Goal: Transaction & Acquisition: Purchase product/service

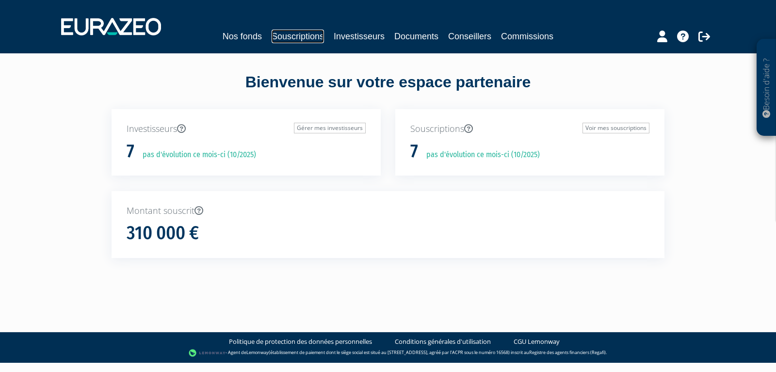
click at [314, 35] on link "Souscriptions" at bounding box center [298, 37] width 52 height 14
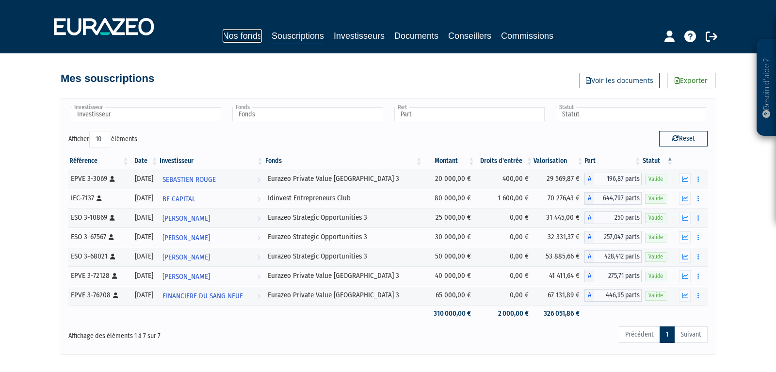
click at [256, 40] on link "Nos fonds" at bounding box center [242, 36] width 39 height 14
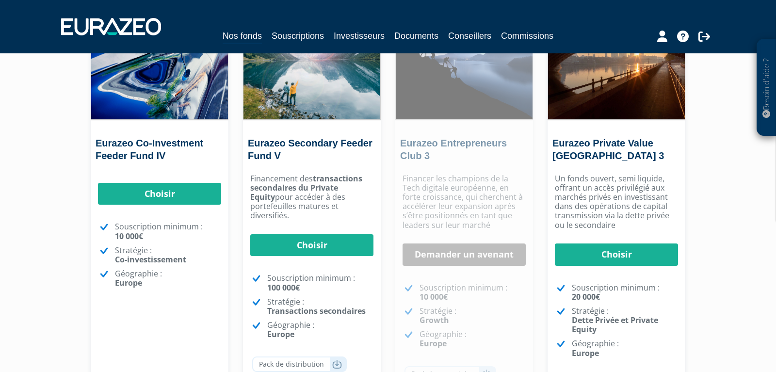
scroll to position [101, 0]
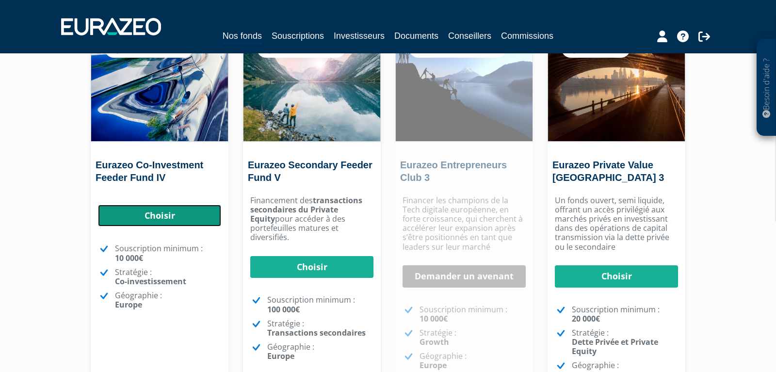
click at [185, 217] on link "Choisir" at bounding box center [159, 216] width 123 height 22
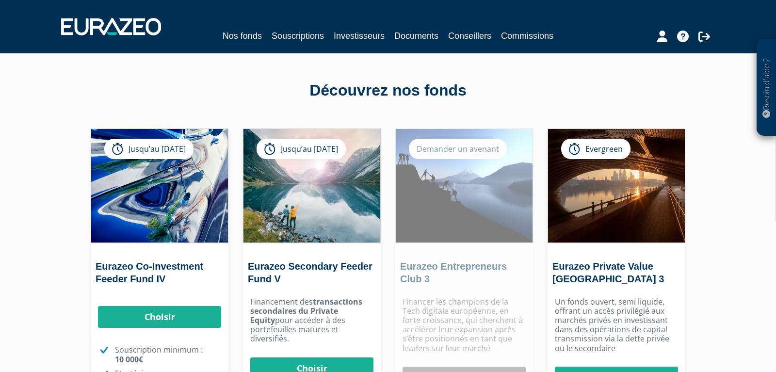
click at [425, 45] on nav "Nos fonds Souscriptions Investisseurs Documents Conseillers Commissions" at bounding box center [388, 26] width 776 height 53
click at [427, 34] on link "Documents" at bounding box center [417, 36] width 44 height 14
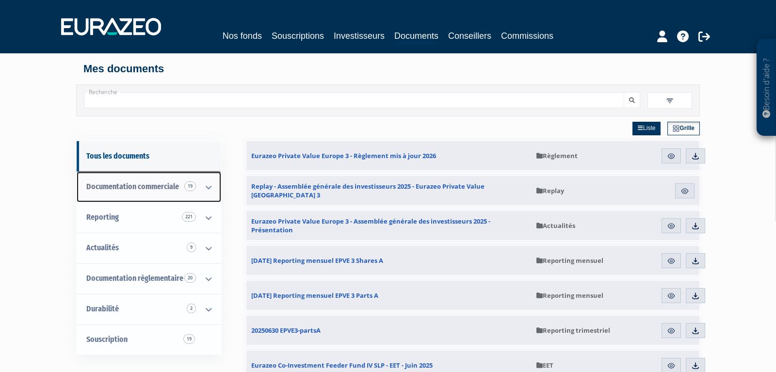
click at [150, 191] on span "Documentation commerciale 19" at bounding box center [132, 186] width 93 height 9
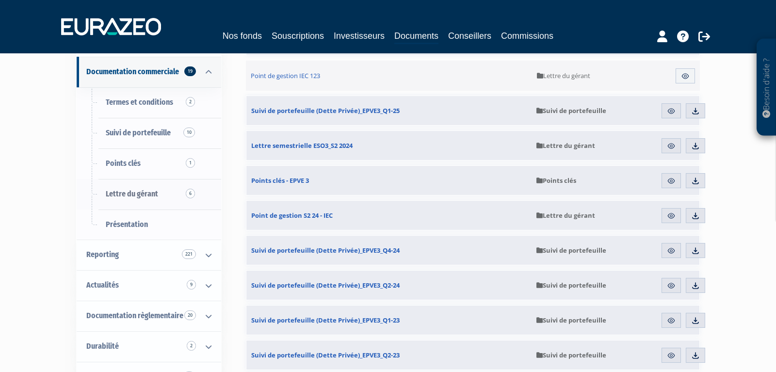
scroll to position [204, 0]
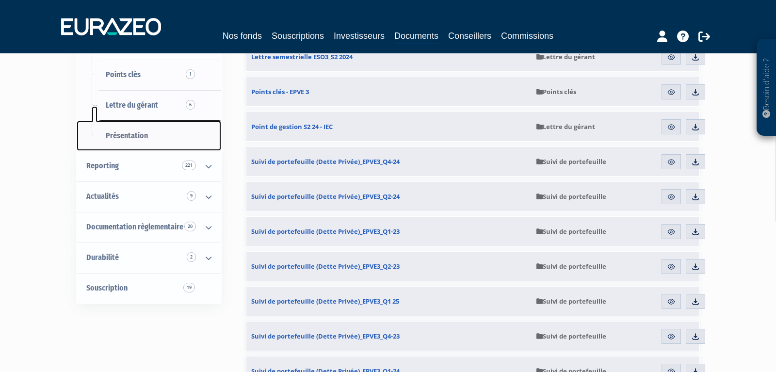
click at [125, 131] on span "Présentation" at bounding box center [127, 135] width 42 height 9
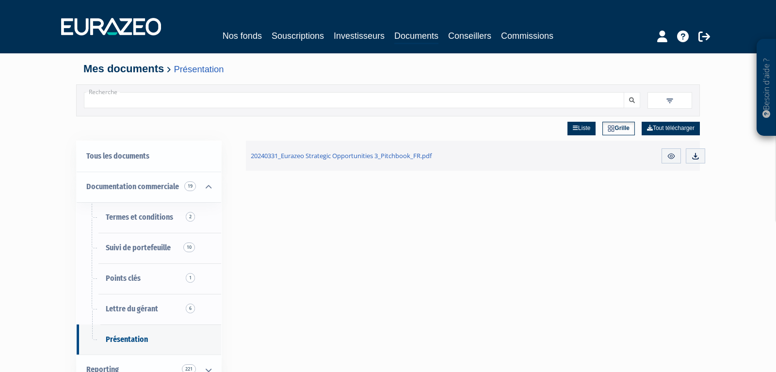
click at [276, 96] on input "Recherche" at bounding box center [354, 100] width 541 height 16
click at [624, 92] on button "submit" at bounding box center [632, 100] width 16 height 16
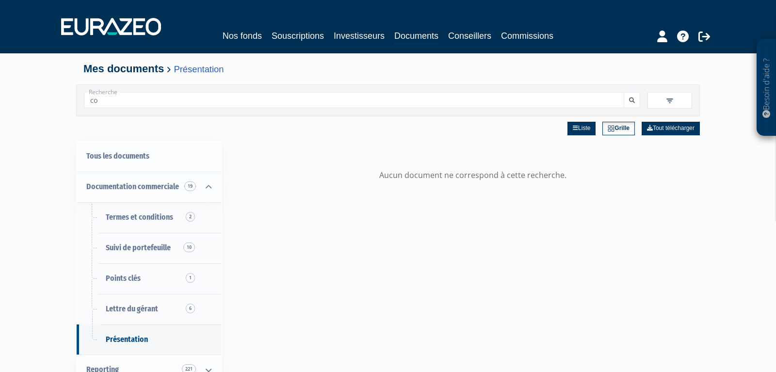
type input "co"
click at [624, 92] on button "submit" at bounding box center [632, 100] width 16 height 16
click at [401, 33] on link "Documents" at bounding box center [417, 36] width 44 height 15
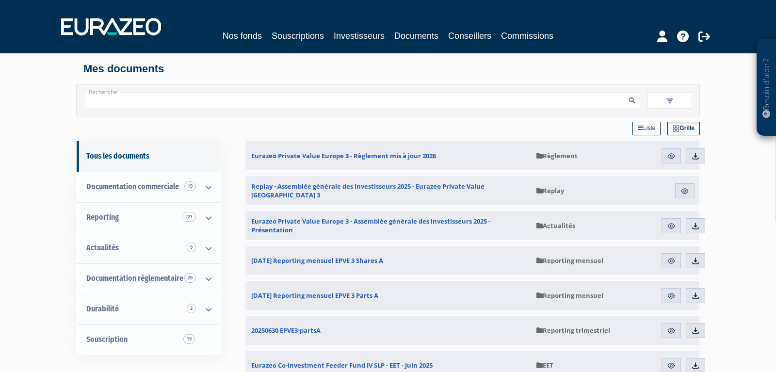
click at [642, 130] on link "Liste" at bounding box center [647, 129] width 28 height 14
click at [681, 128] on link "Grille" at bounding box center [684, 129] width 31 height 14
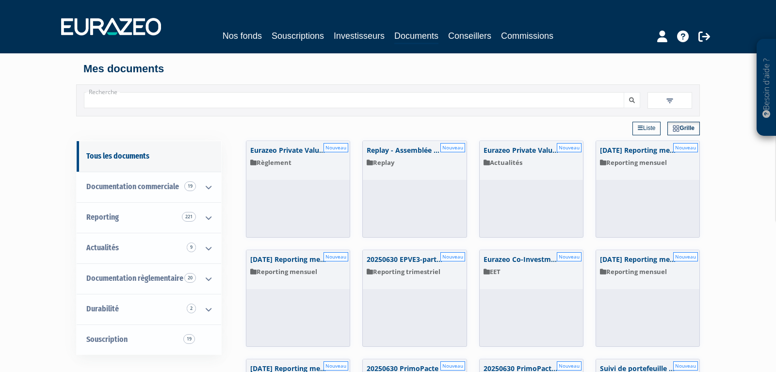
click at [652, 128] on link "Liste" at bounding box center [647, 129] width 28 height 14
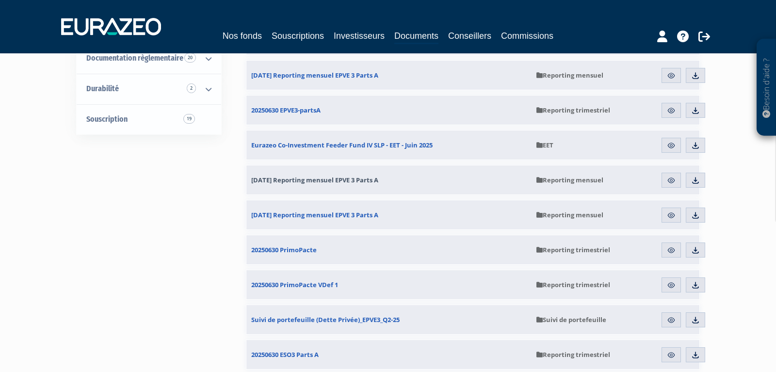
scroll to position [204, 0]
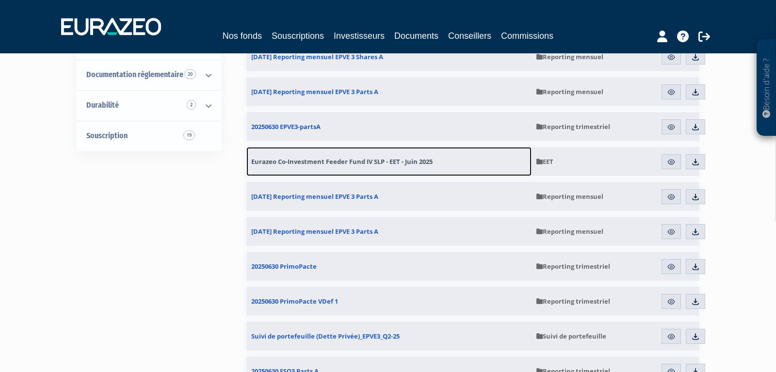
click at [404, 164] on span "Eurazeo Co-Investment Feeder Fund IV SLP - EET - Juin 2025" at bounding box center [341, 161] width 181 height 9
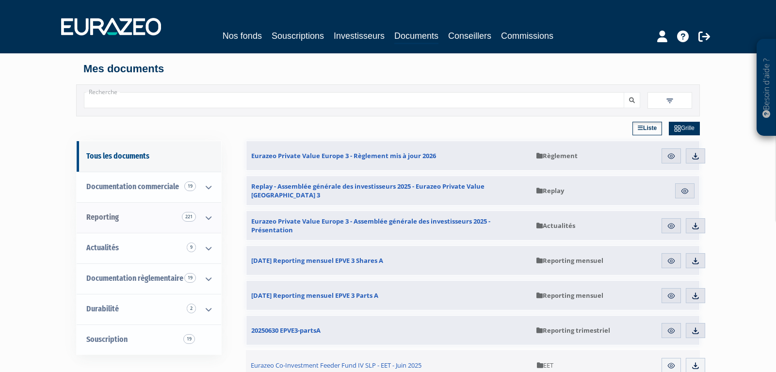
scroll to position [51, 0]
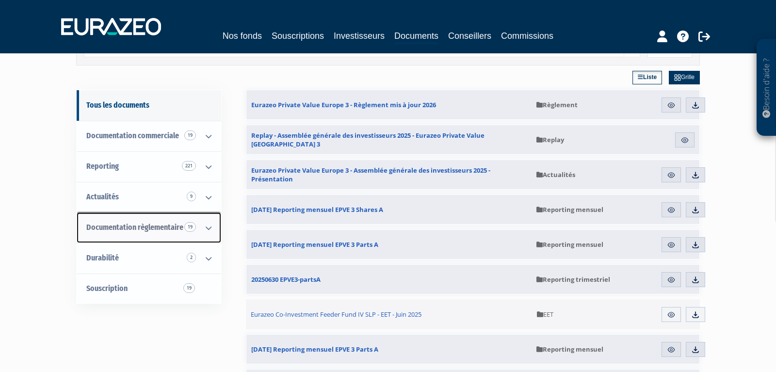
click at [209, 226] on icon at bounding box center [208, 228] width 25 height 30
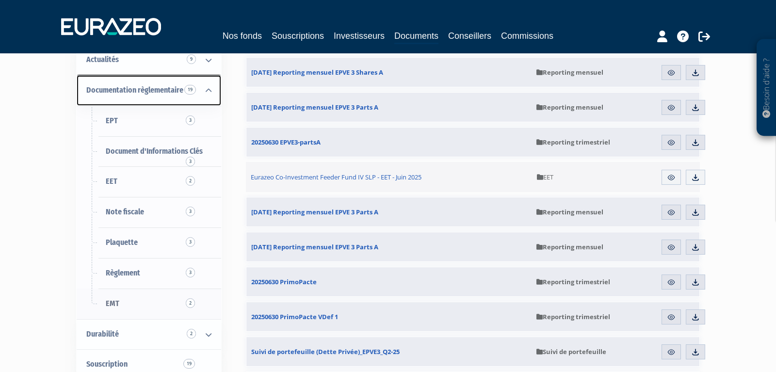
scroll to position [153, 0]
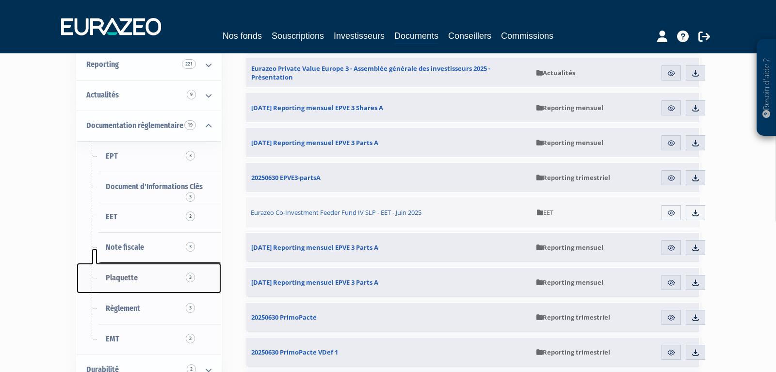
click at [145, 272] on link "Plaquette 3" at bounding box center [149, 278] width 145 height 31
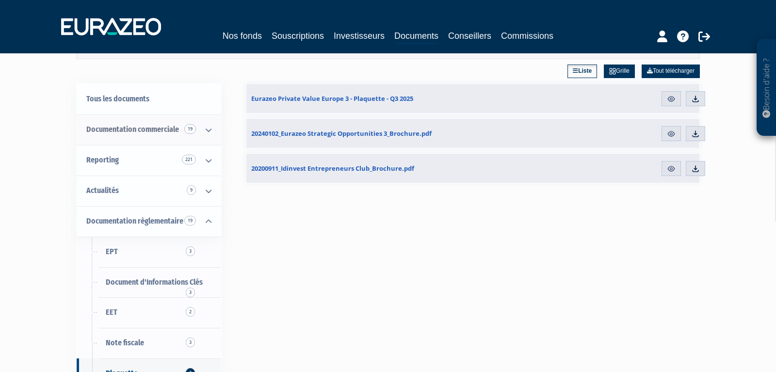
scroll to position [102, 0]
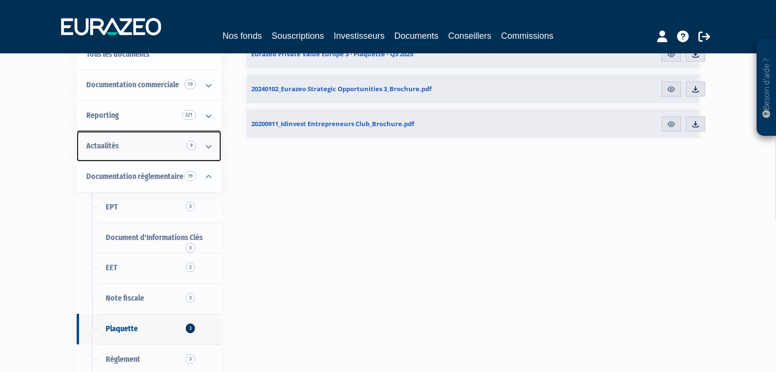
click at [137, 149] on link "Actualités 9" at bounding box center [149, 146] width 145 height 31
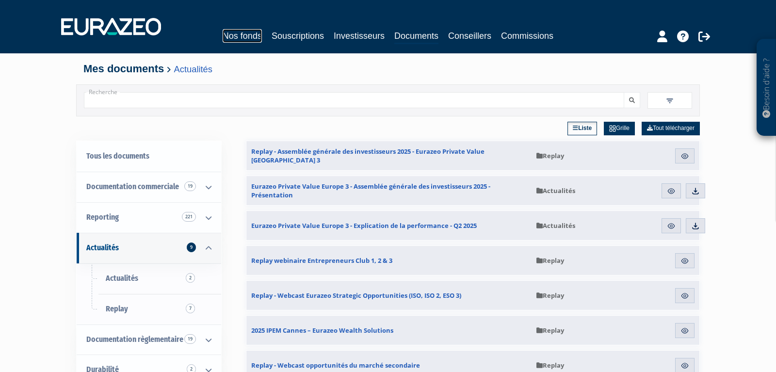
click at [247, 32] on link "Nos fonds" at bounding box center [242, 36] width 39 height 14
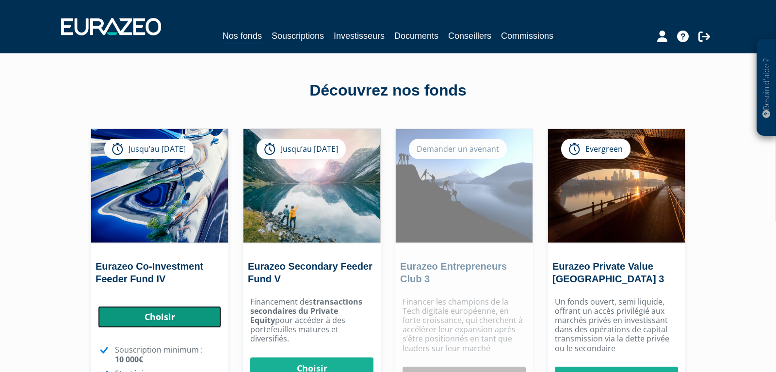
click at [193, 314] on link "Choisir" at bounding box center [159, 317] width 123 height 22
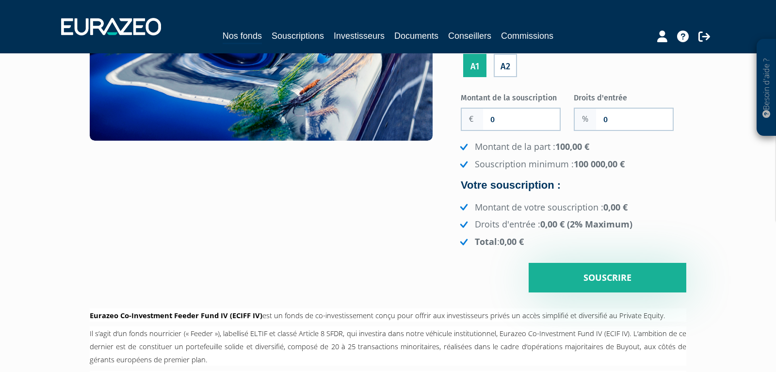
scroll to position [98, 0]
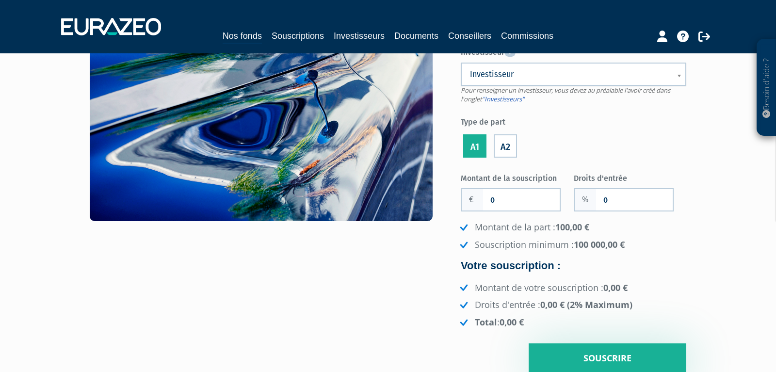
click at [508, 147] on label "A2" at bounding box center [505, 145] width 23 height 23
click at [0, 0] on input "A2" at bounding box center [0, 0] width 0 height 0
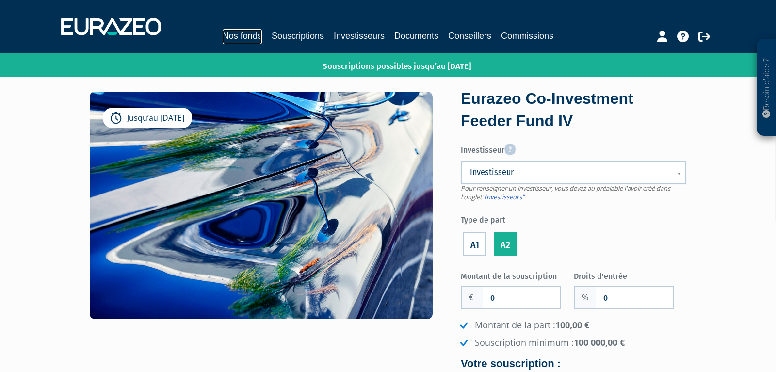
click at [247, 36] on link "Nos fonds" at bounding box center [242, 36] width 39 height 15
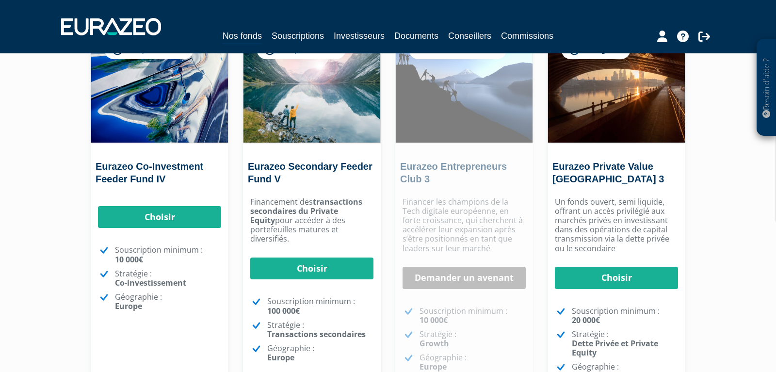
scroll to position [102, 0]
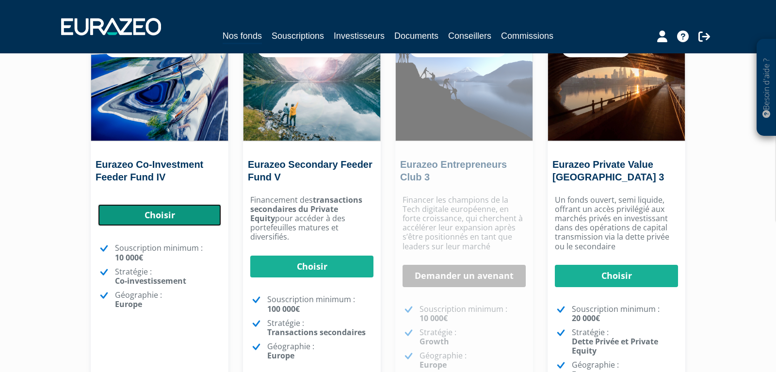
click at [164, 220] on link "Choisir" at bounding box center [159, 215] width 123 height 22
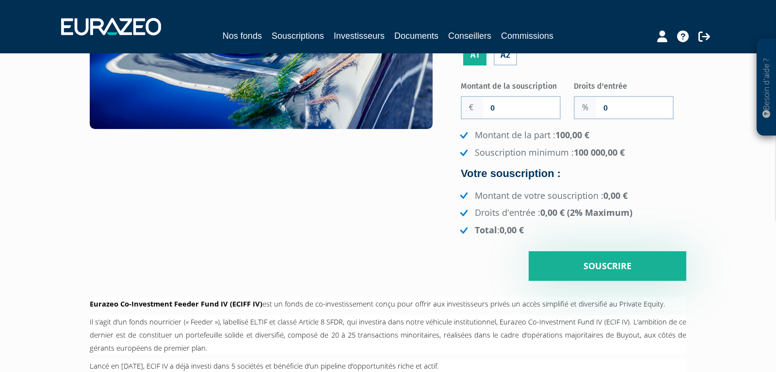
scroll to position [204, 0]
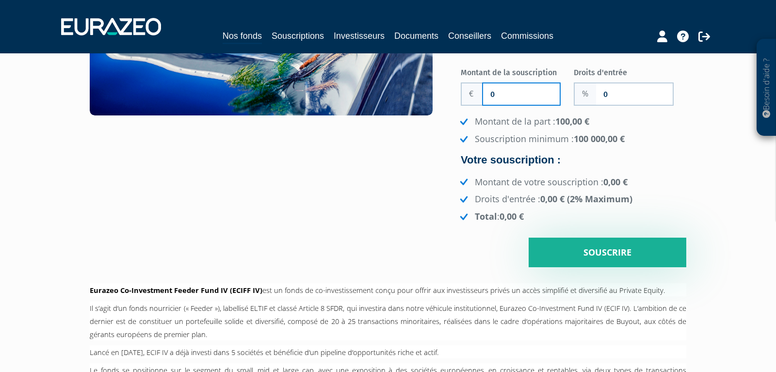
click at [517, 90] on input "0" at bounding box center [521, 93] width 77 height 21
type input "10 000"
click at [579, 160] on h4 "Votre souscription :" at bounding box center [574, 160] width 226 height 12
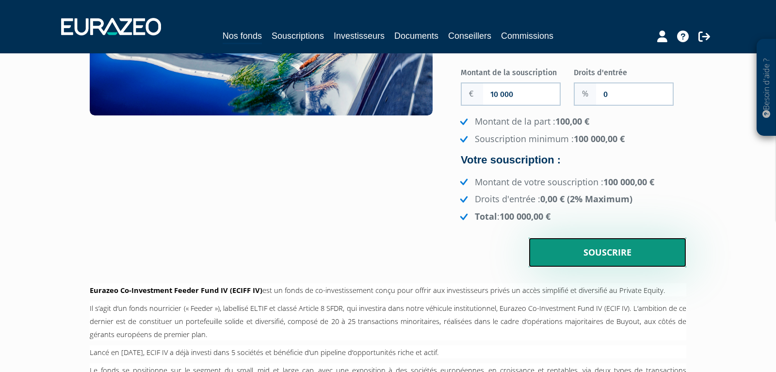
click at [603, 253] on input "Souscrire" at bounding box center [608, 253] width 158 height 30
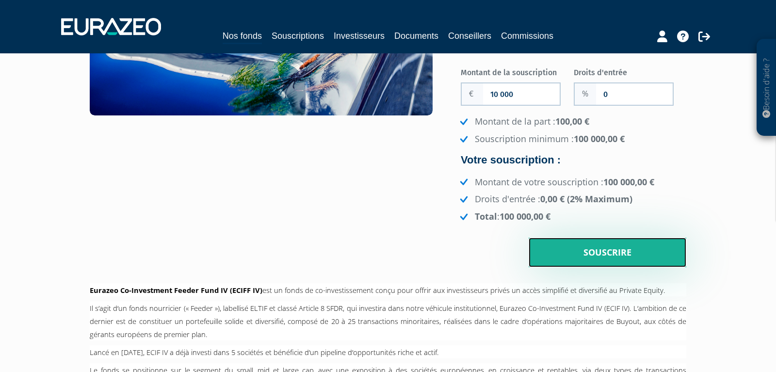
scroll to position [0, 0]
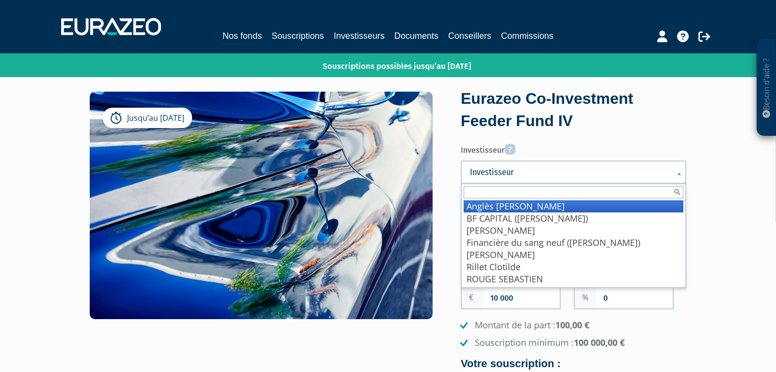
click at [508, 166] on span "Investisseur" at bounding box center [567, 172] width 195 height 12
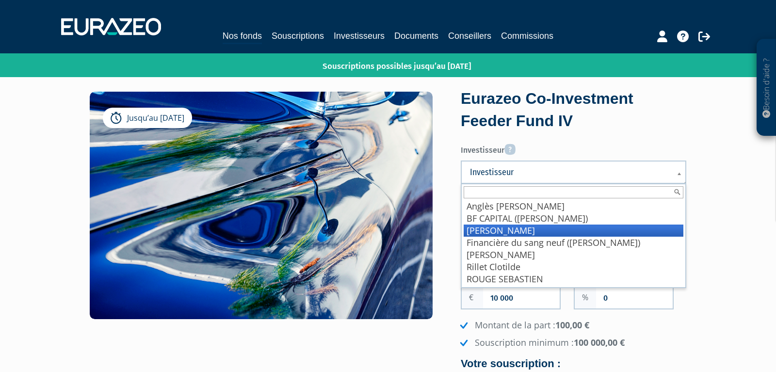
click at [500, 228] on li "[PERSON_NAME]" at bounding box center [574, 231] width 220 height 12
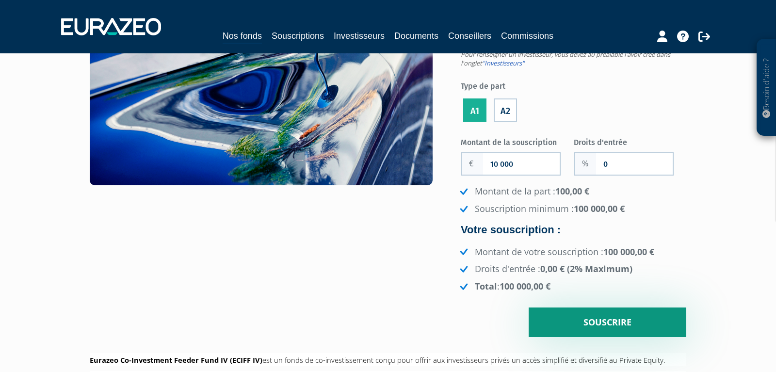
scroll to position [153, 0]
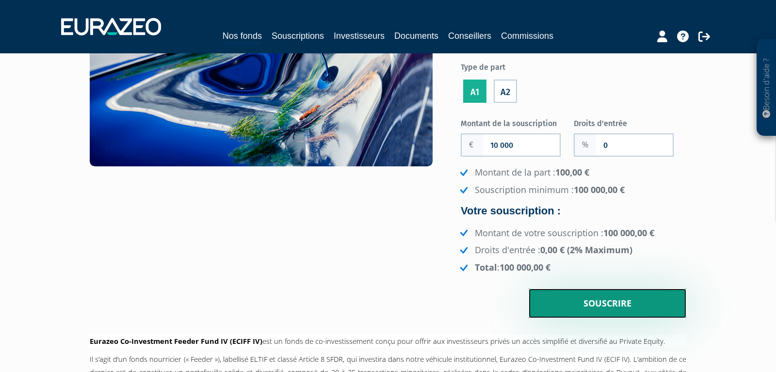
click at [607, 301] on input "Souscrire" at bounding box center [608, 304] width 158 height 30
